Goal: Use online tool/utility: Utilize a website feature to perform a specific function

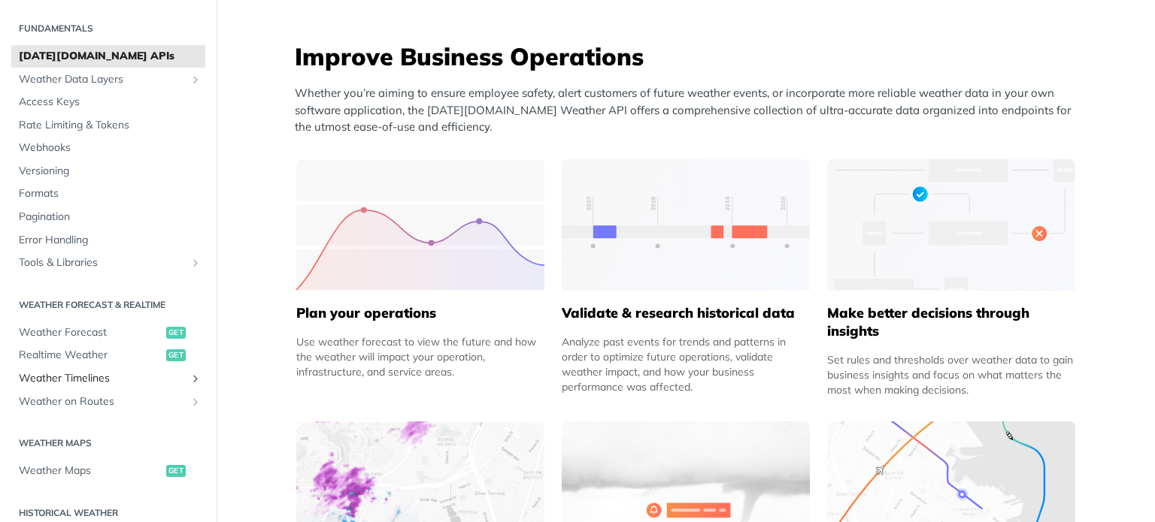
scroll to position [41, 0]
click at [67, 351] on span "Realtime Weather" at bounding box center [91, 353] width 144 height 15
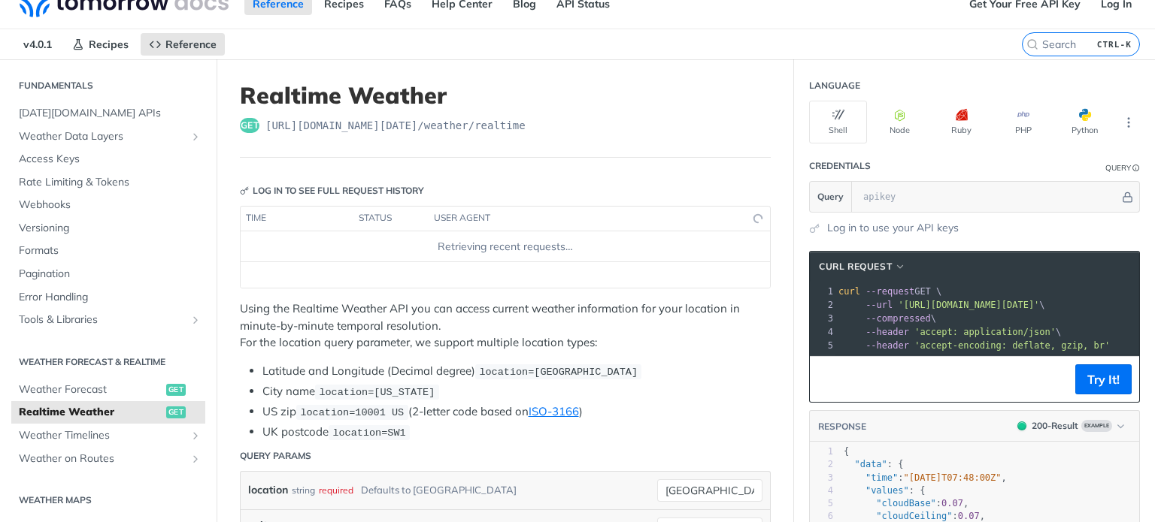
scroll to position [57, 0]
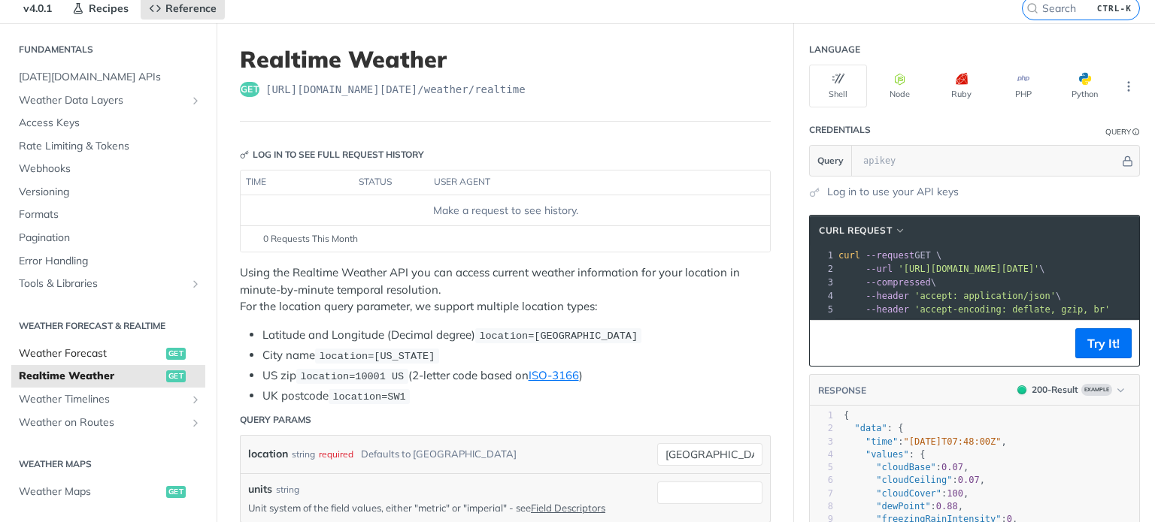
click at [72, 351] on span "Weather Forecast" at bounding box center [91, 354] width 144 height 15
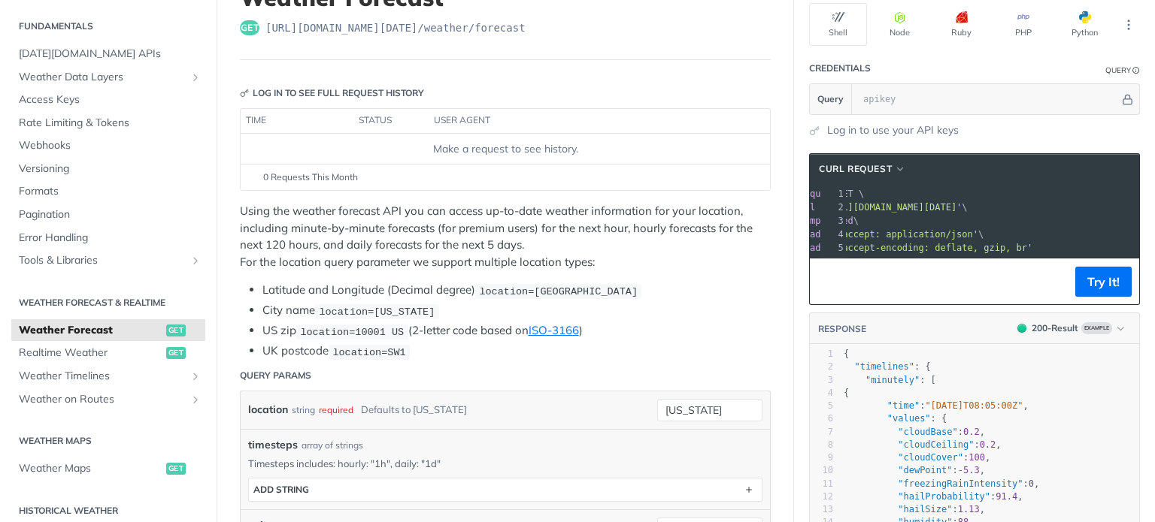
scroll to position [123, 0]
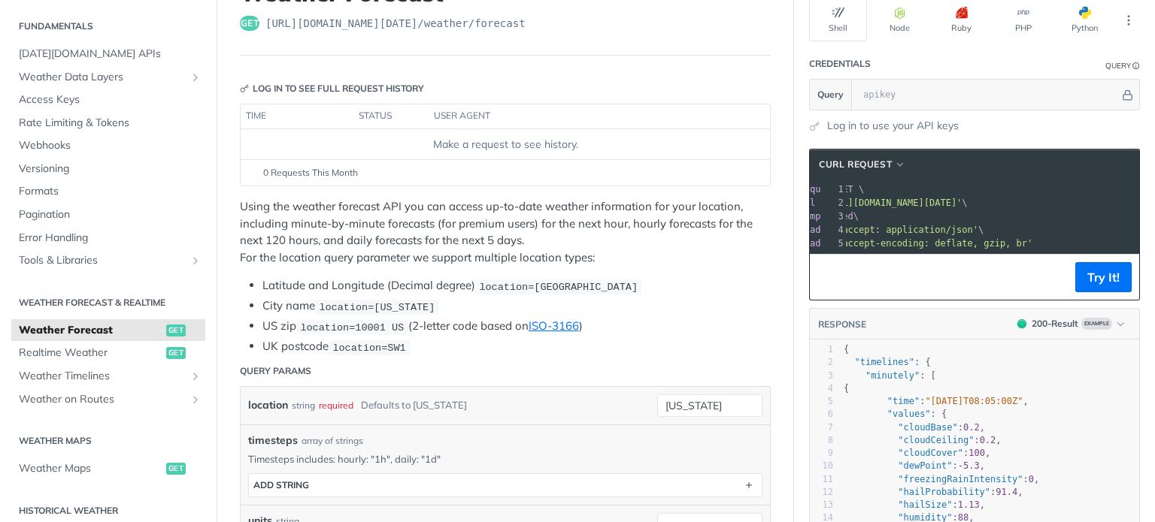
click at [962, 199] on span "'https://api.tomorrow.io/v4/weather/forecast?location=new%20york'" at bounding box center [890, 203] width 141 height 11
click at [1097, 289] on button "Try It!" at bounding box center [1103, 277] width 56 height 30
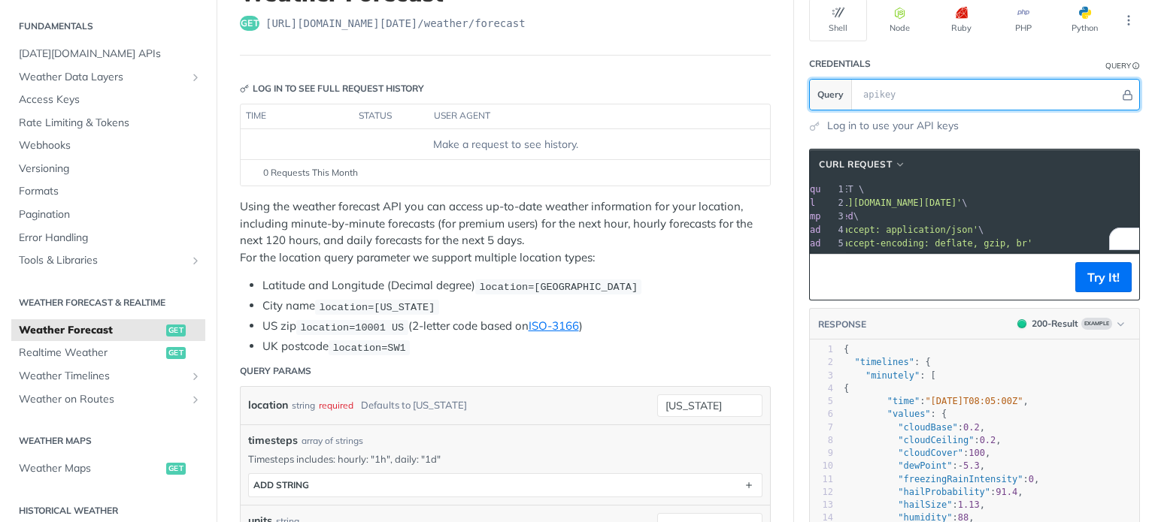
paste input "66bOsPNRxJNKQ5W3h0naUs82Vgz4cc6o"
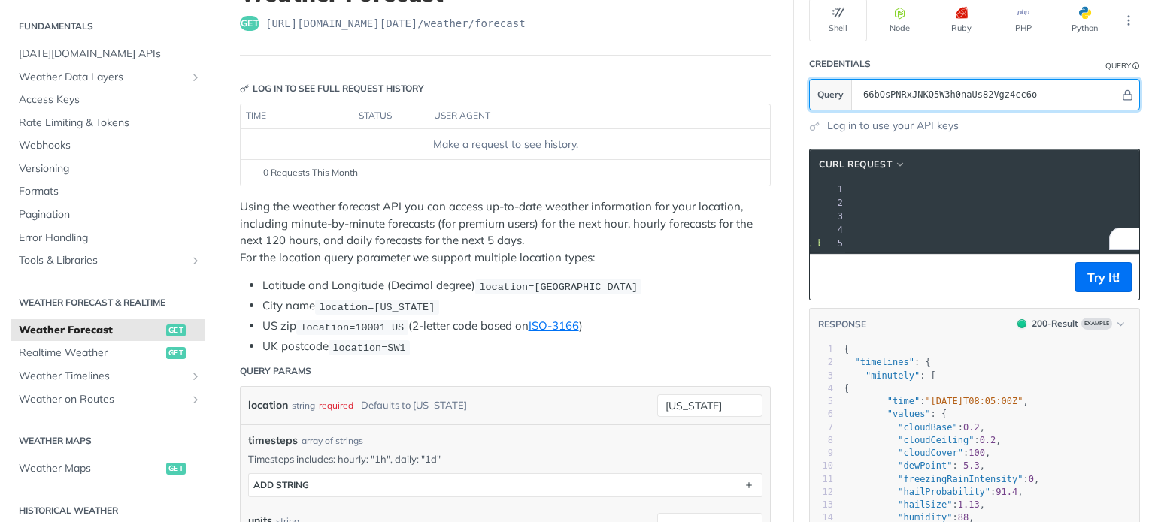
type input "66bOsPNRxJNKQ5W3h0naUs82Vgz4cc6o"
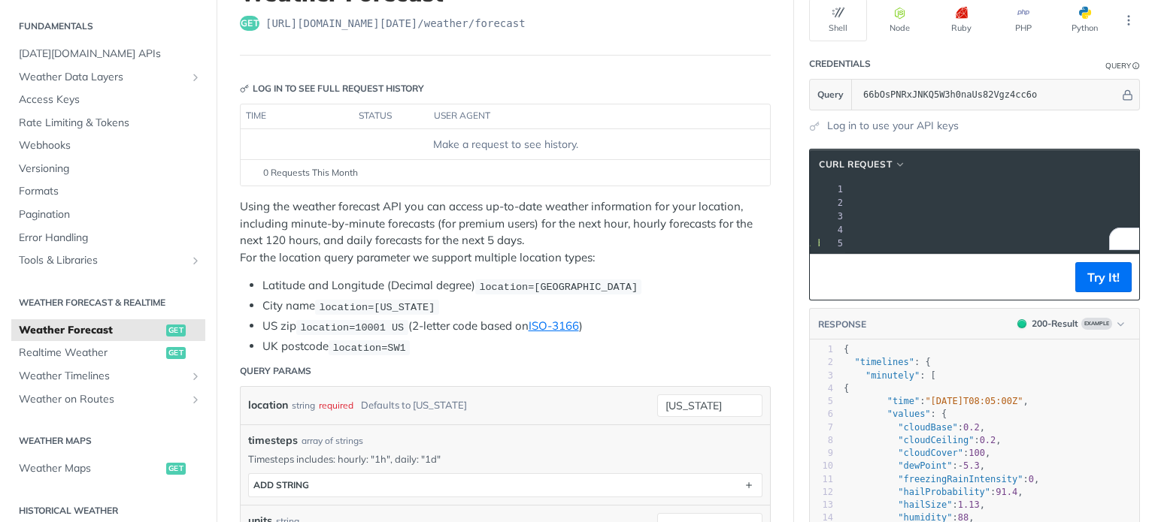
click at [763, 198] on span "'https://api.tomorrow.io/v4/weather/forecast?location=new%20york&apikey=66bOsPN…" at bounding box center [692, 203] width 141 height 11
click at [763, 201] on span "'https://api.tomorrow.io/v4/weather/forecast?location=new%20york&apikey=66bOsPN…" at bounding box center [692, 203] width 141 height 11
click at [1083, 287] on button "Try It!" at bounding box center [1103, 277] width 56 height 30
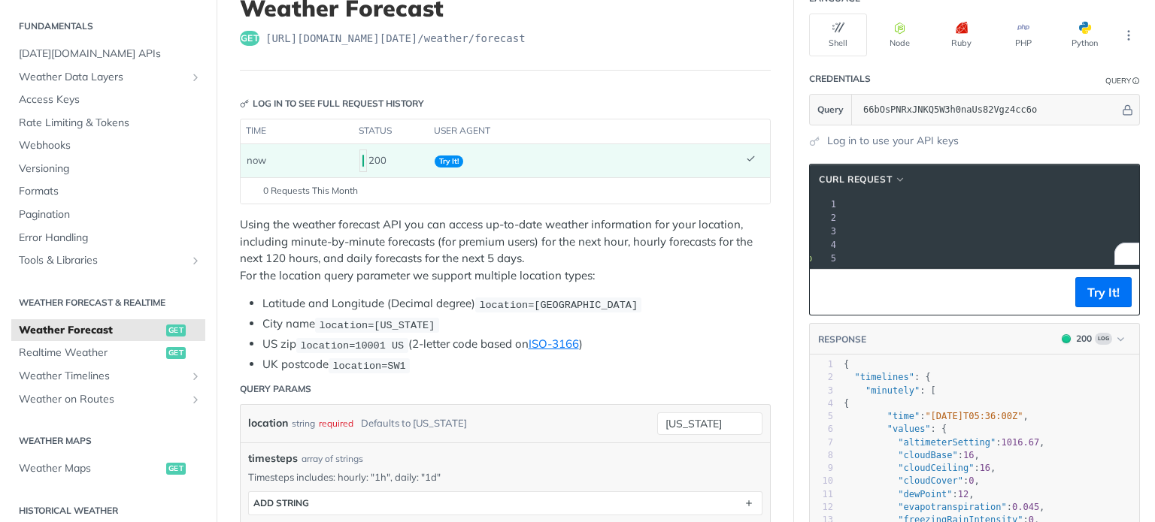
scroll to position [0, 271]
click at [768, 214] on span "'https://api.tomorrow.io/v4/weather/forecast?location=new%20york&apikey=66bOsPN…" at bounding box center [697, 218] width 141 height 11
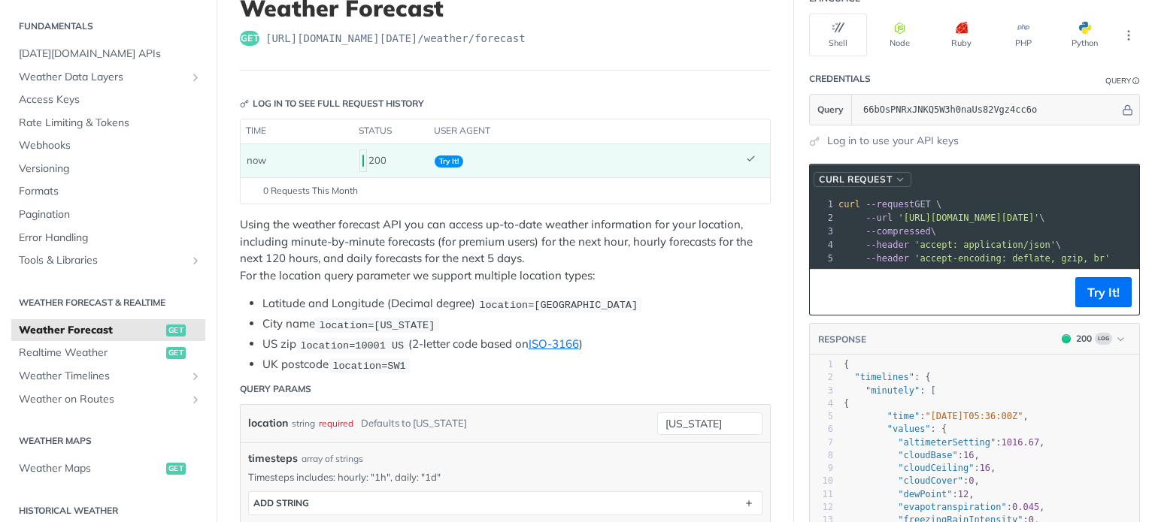
click at [882, 172] on button "cURL Request" at bounding box center [862, 179] width 98 height 15
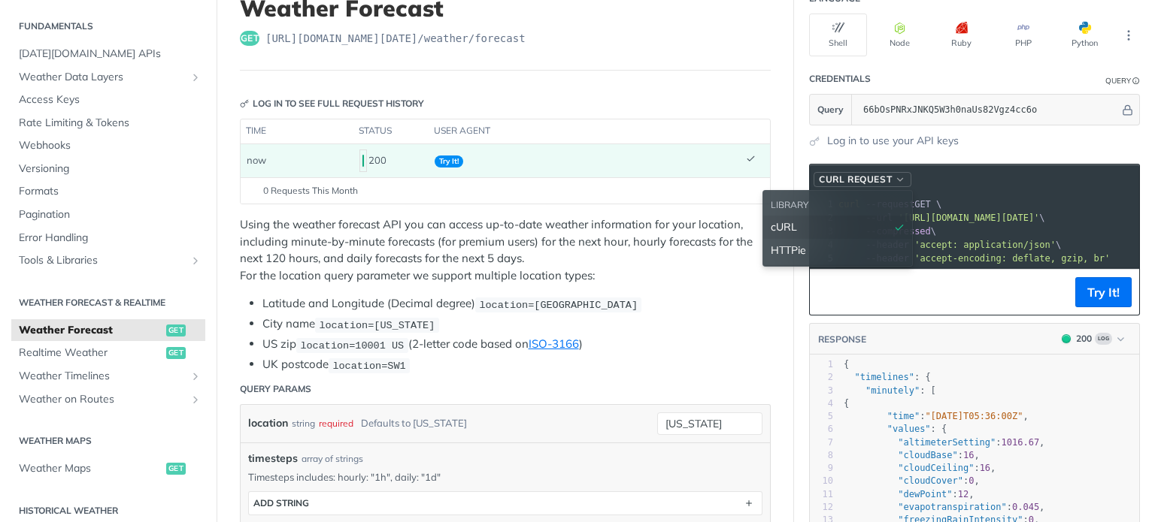
click at [882, 172] on button "cURL Request" at bounding box center [862, 179] width 98 height 15
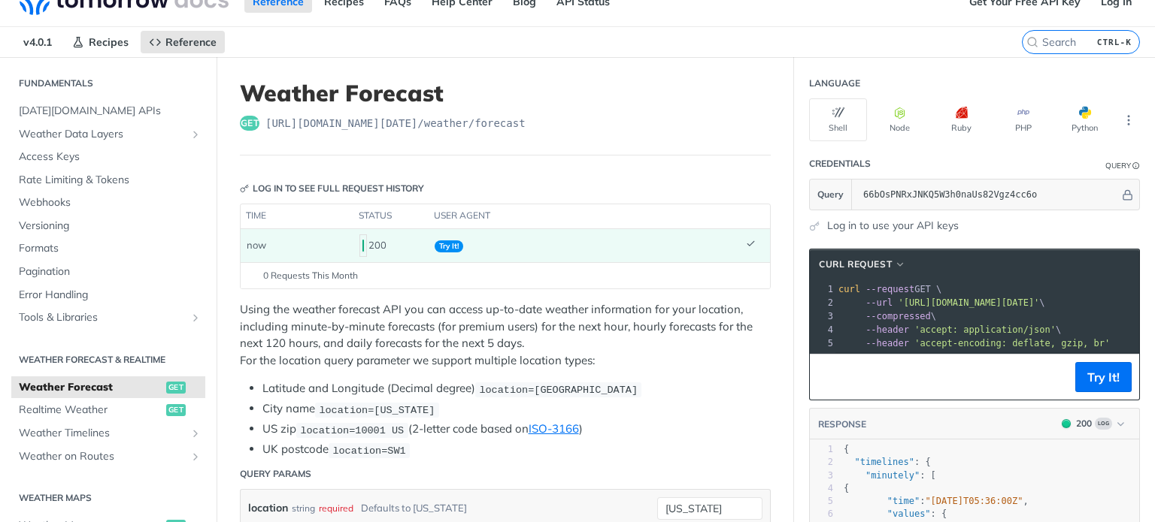
scroll to position [24, 0]
click at [894, 113] on icon "button" at bounding box center [900, 112] width 12 height 12
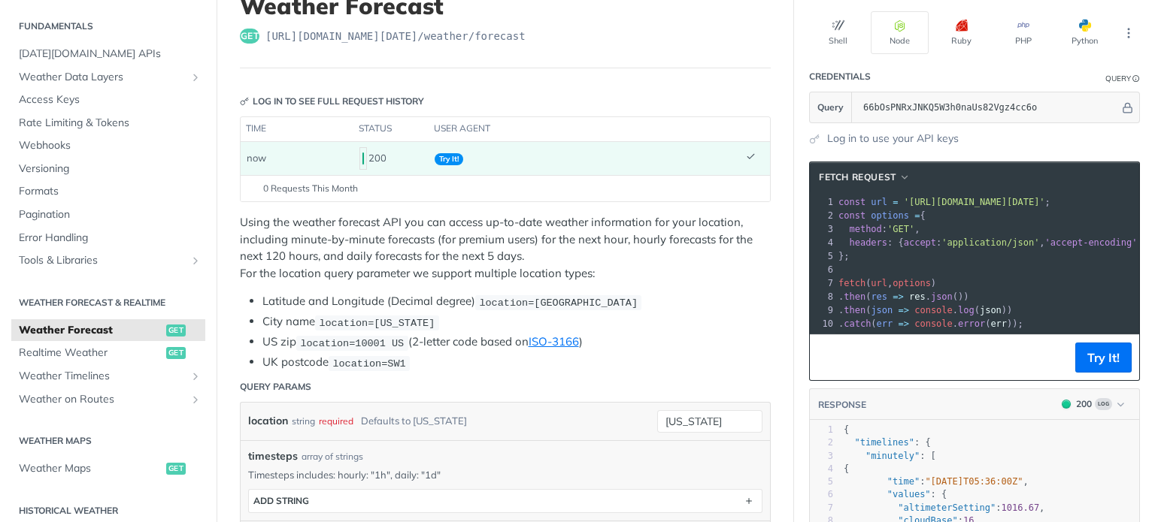
click at [898, 309] on span "=>" at bounding box center [903, 310] width 11 height 11
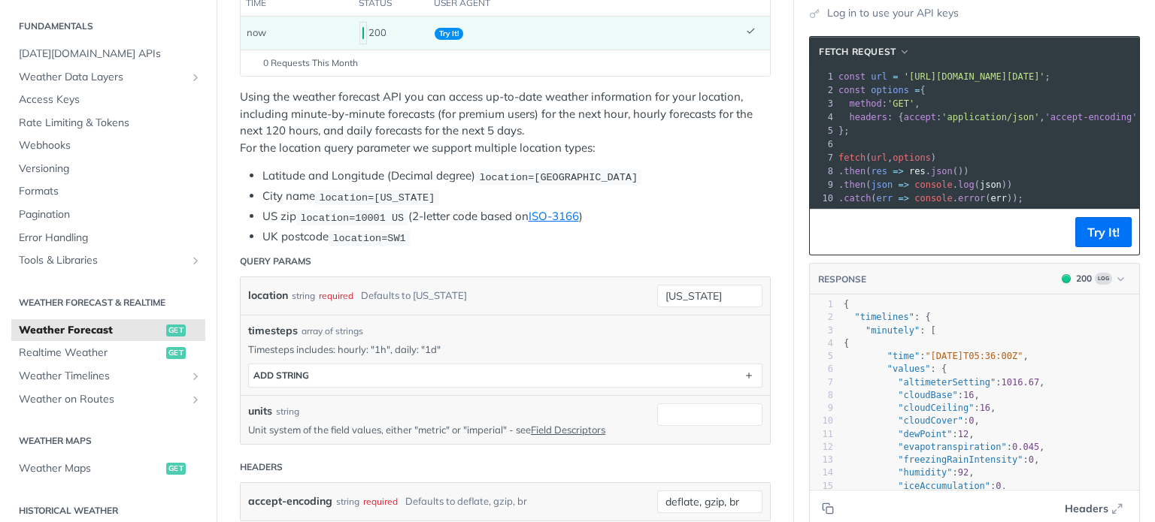
scroll to position [239, 0]
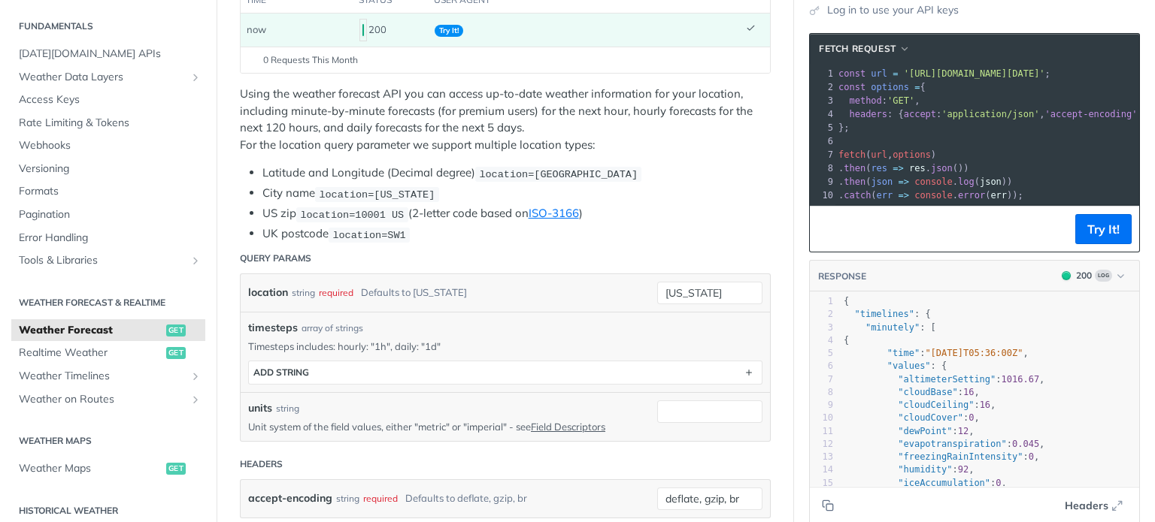
click at [946, 199] on pre ". catch ( err => console . error ( err ));" at bounding box center [1130, 196] width 591 height 14
click at [941, 126] on pre "};" at bounding box center [1130, 128] width 591 height 14
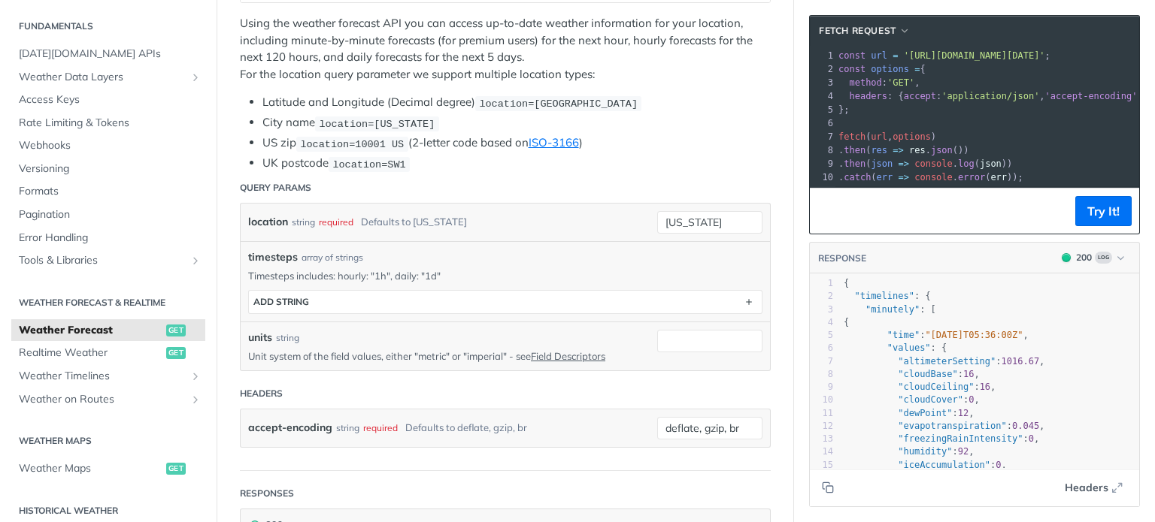
scroll to position [341, 0]
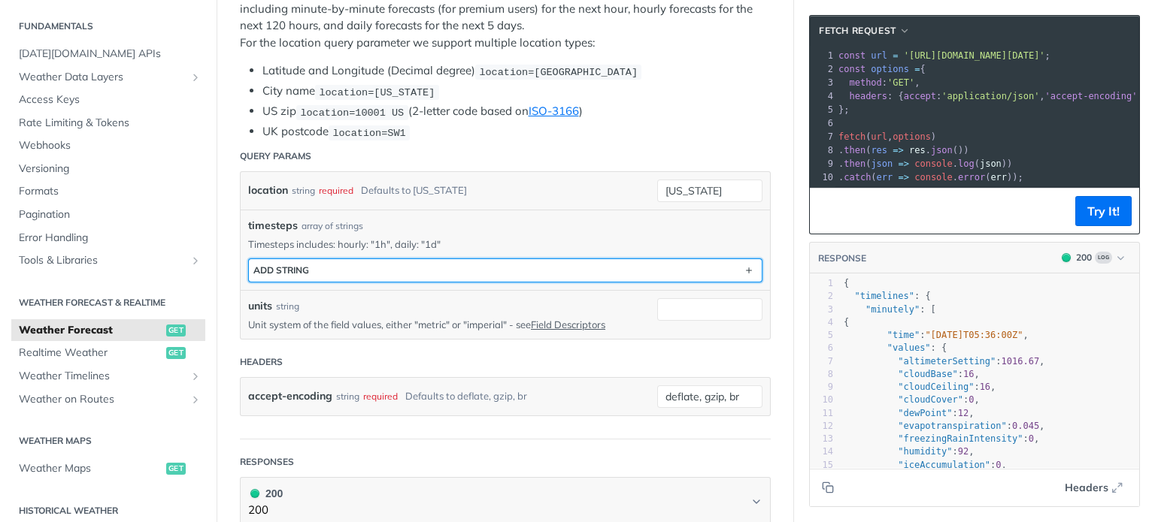
click at [599, 261] on button "ADD string" at bounding box center [505, 270] width 513 height 23
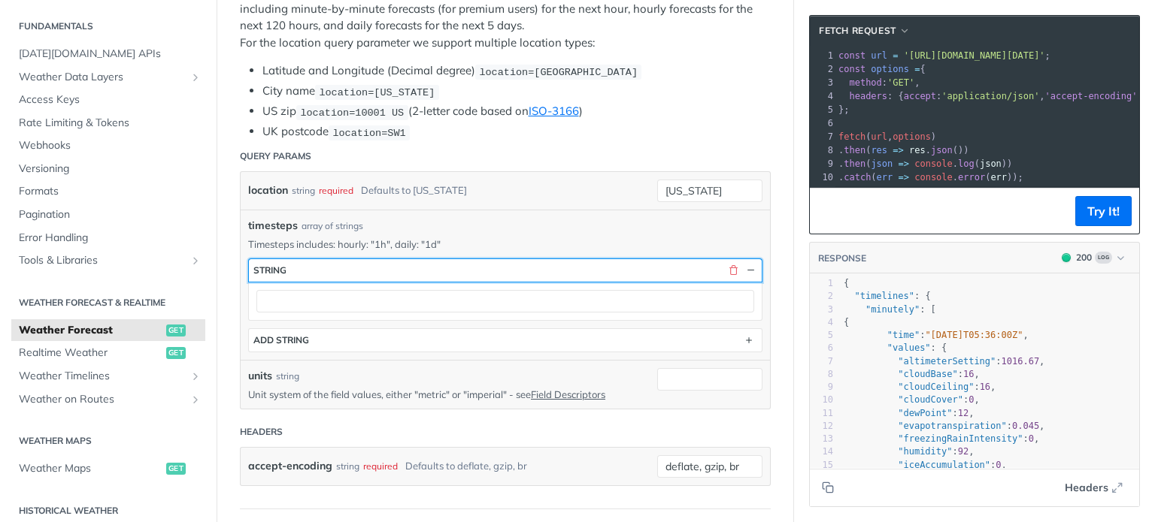
click at [544, 268] on button "string" at bounding box center [505, 270] width 513 height 23
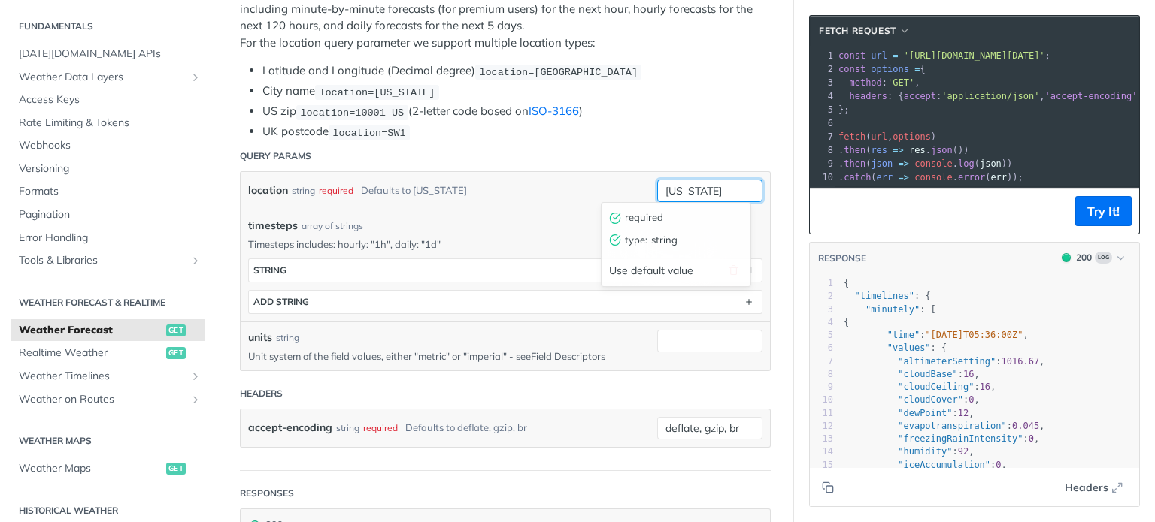
click at [678, 186] on input "new york" at bounding box center [709, 191] width 105 height 23
type input "newyork"
paste input "66bOsPNRxJNKQ5W3h0naUs82Vgz4cc6o"
type input "66bOsPNRxJNKQ5W3h0naUs82Vgz4cc6o"
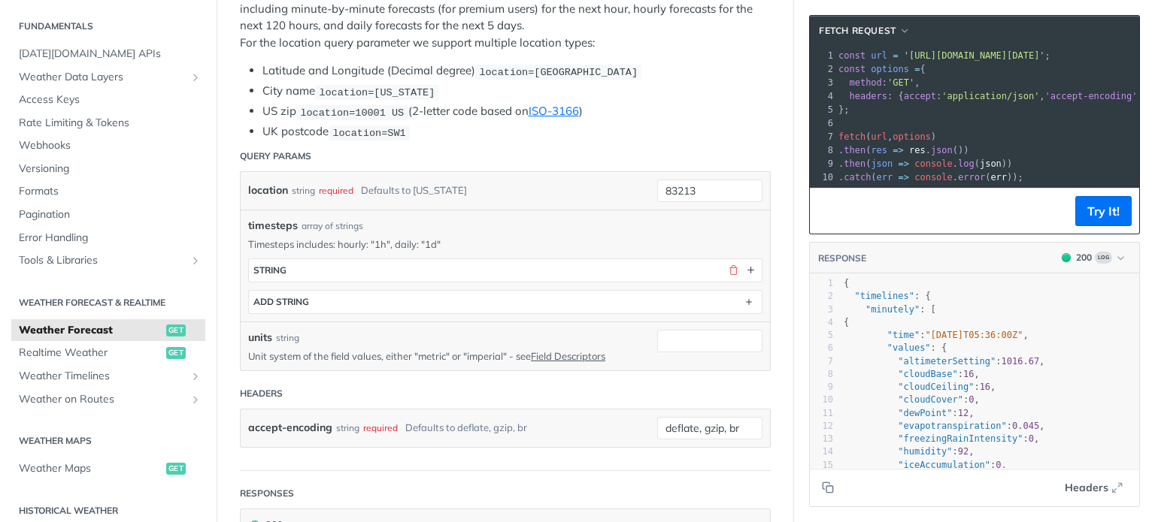
click at [670, 153] on header "Query Params" at bounding box center [505, 156] width 531 height 30
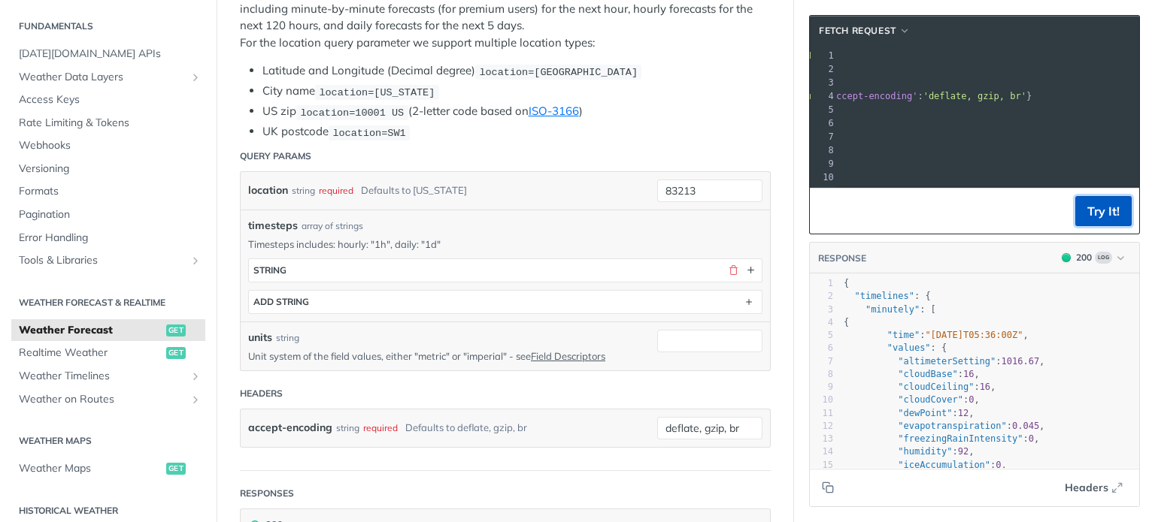
click at [1098, 219] on button "Try It!" at bounding box center [1103, 211] width 56 height 30
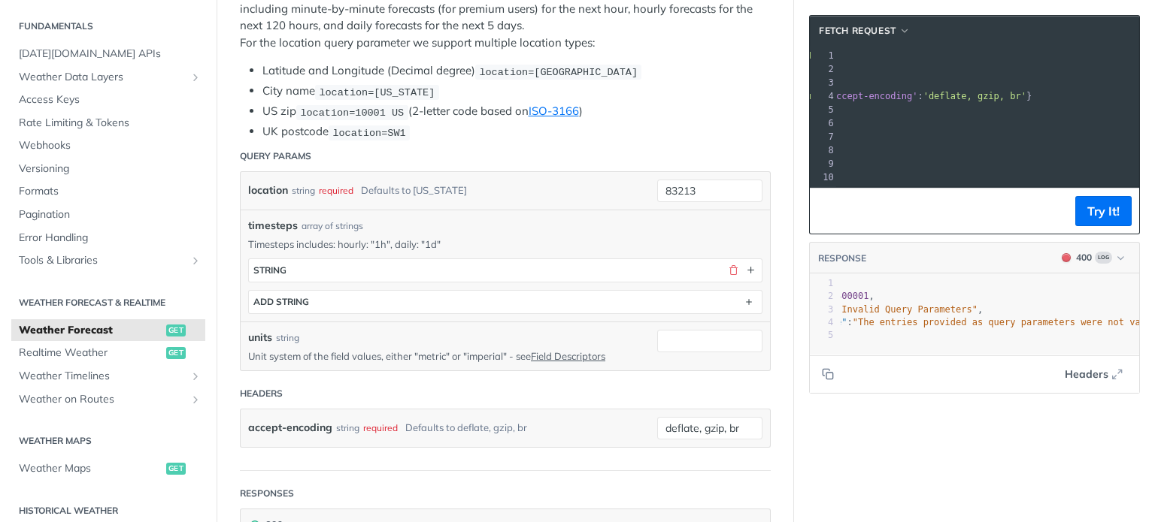
scroll to position [0, 0]
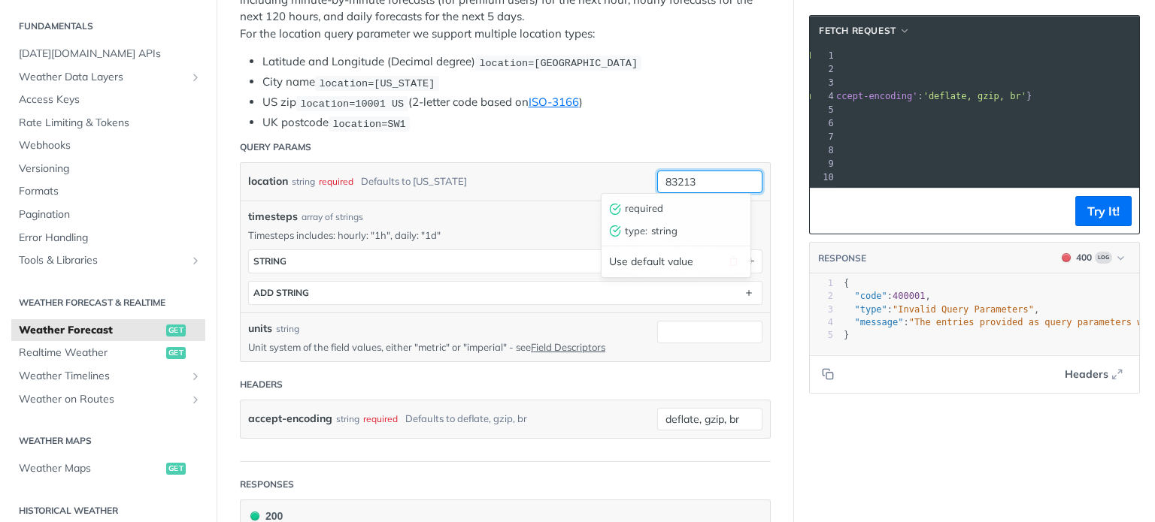
click at [708, 177] on input "83213" at bounding box center [709, 182] width 105 height 23
click at [685, 134] on header "Query Params" at bounding box center [505, 147] width 531 height 30
click at [1092, 221] on button "Try It!" at bounding box center [1103, 211] width 56 height 30
click at [713, 171] on input "83213 US" at bounding box center [709, 182] width 105 height 23
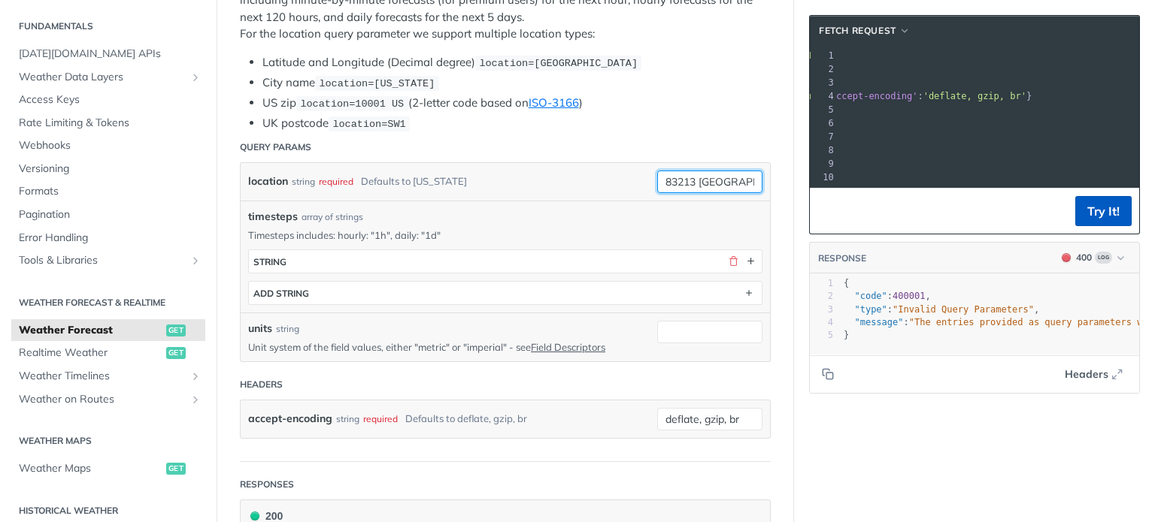
type input "83213 UK"
click at [1095, 214] on button "Try It!" at bounding box center [1103, 211] width 56 height 30
click at [715, 171] on input "83213 UK" at bounding box center [709, 182] width 105 height 23
click at [658, 174] on input "83213 UK" at bounding box center [709, 182] width 105 height 23
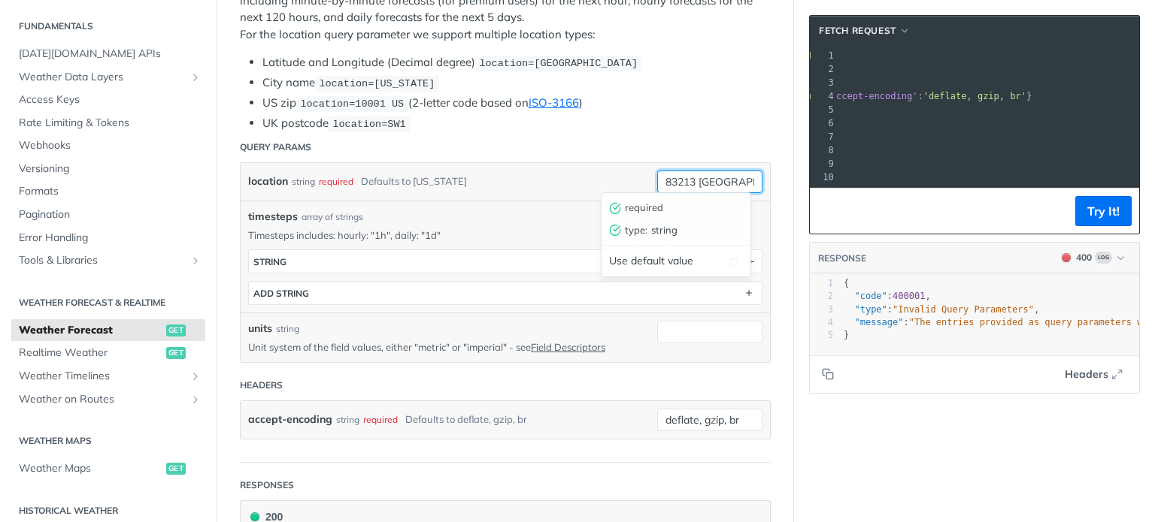
click at [658, 174] on input "83213 UK" at bounding box center [709, 182] width 105 height 23
click at [694, 132] on header "Query Params" at bounding box center [505, 147] width 531 height 30
click at [709, 179] on input "83213 UK" at bounding box center [709, 182] width 105 height 23
click at [719, 171] on input "83213 UK" at bounding box center [709, 182] width 105 height 23
click at [622, 108] on ul "Latitude and Longitude (Decimal degree) location=42.3478, -71.0466 City name lo…" at bounding box center [505, 93] width 531 height 78
